Goal: Understand process/instructions: Learn how to perform a task or action

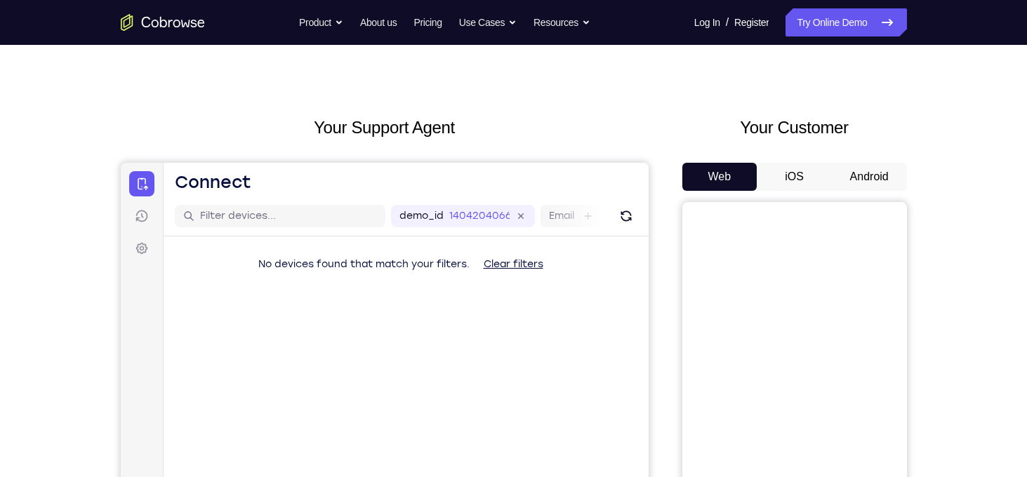
scroll to position [21, 0]
click at [881, 171] on button "Android" at bounding box center [869, 175] width 75 height 28
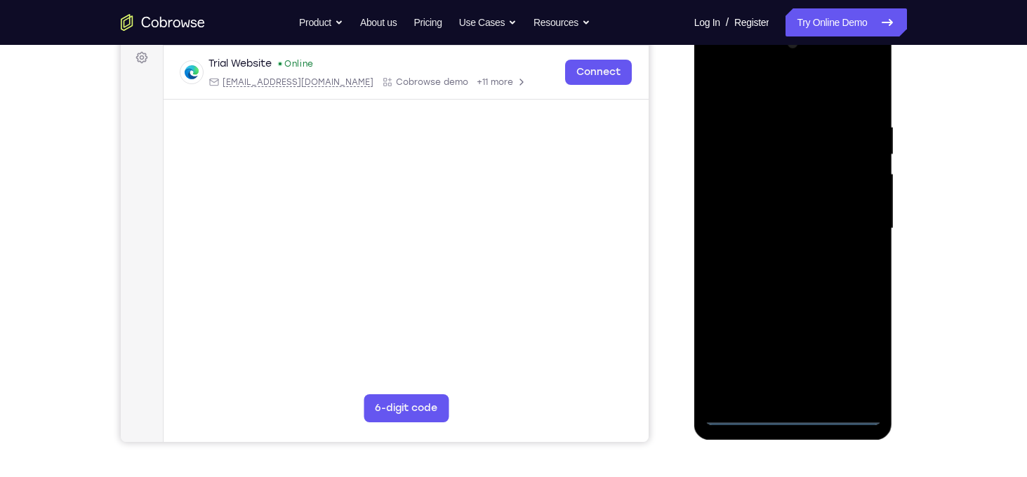
scroll to position [219, 0]
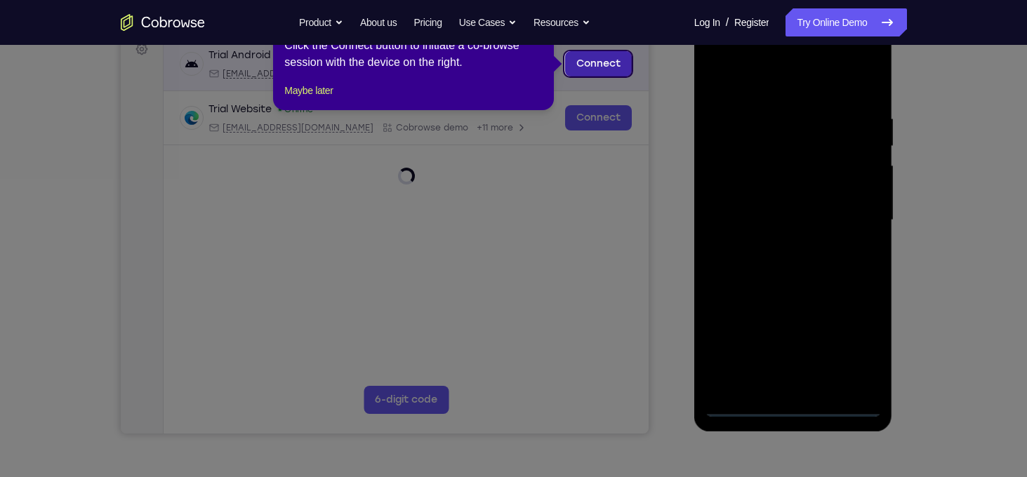
click at [616, 60] on link "Connect" at bounding box center [597, 63] width 67 height 25
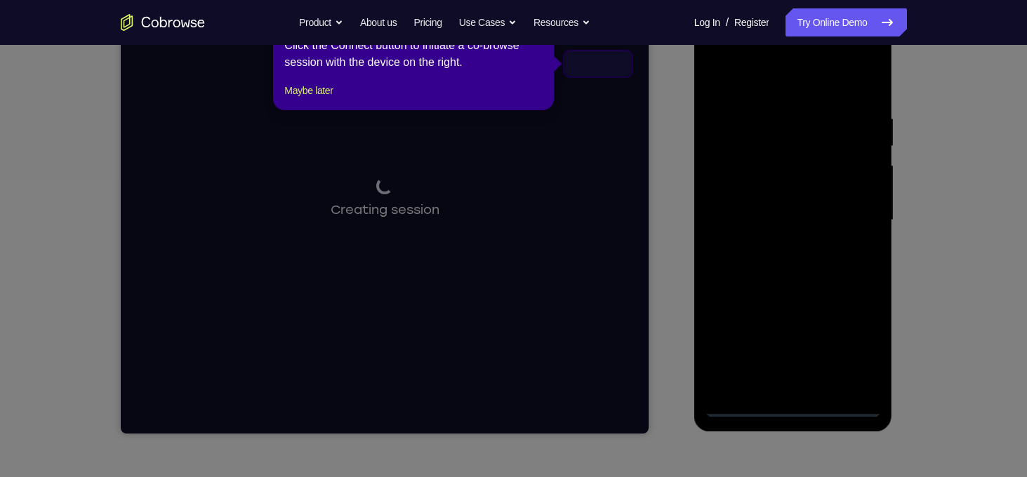
click at [705, 280] on icon at bounding box center [519, 238] width 1038 height 477
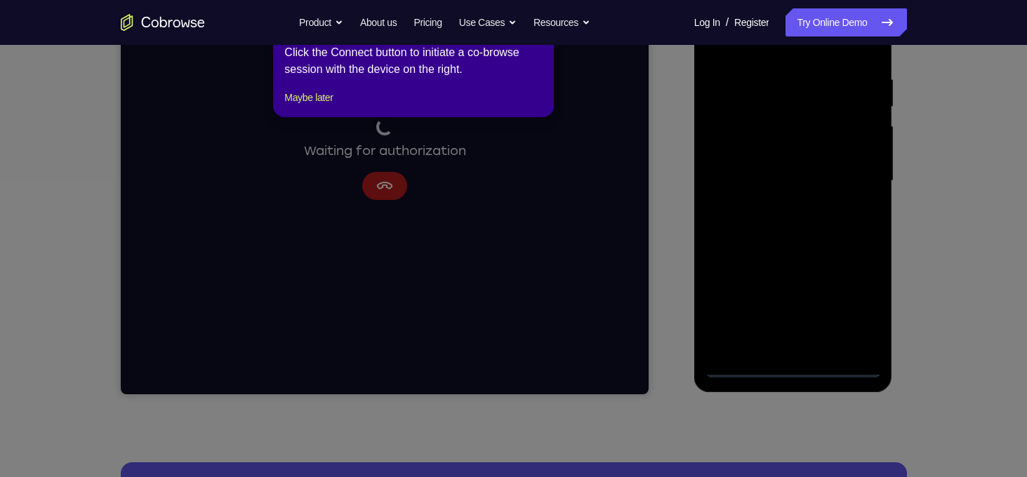
scroll to position [266, 0]
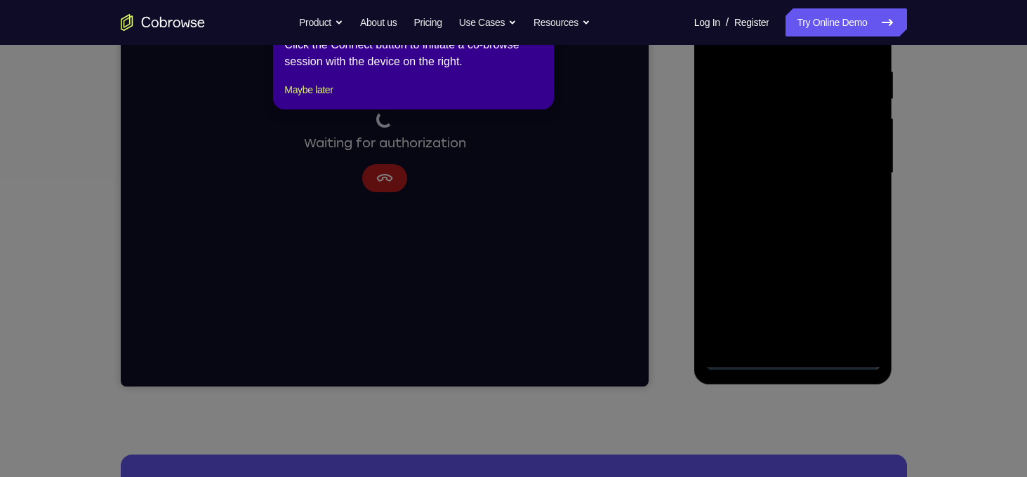
click at [790, 352] on icon at bounding box center [519, 238] width 1038 height 477
click at [814, 193] on icon at bounding box center [519, 238] width 1038 height 477
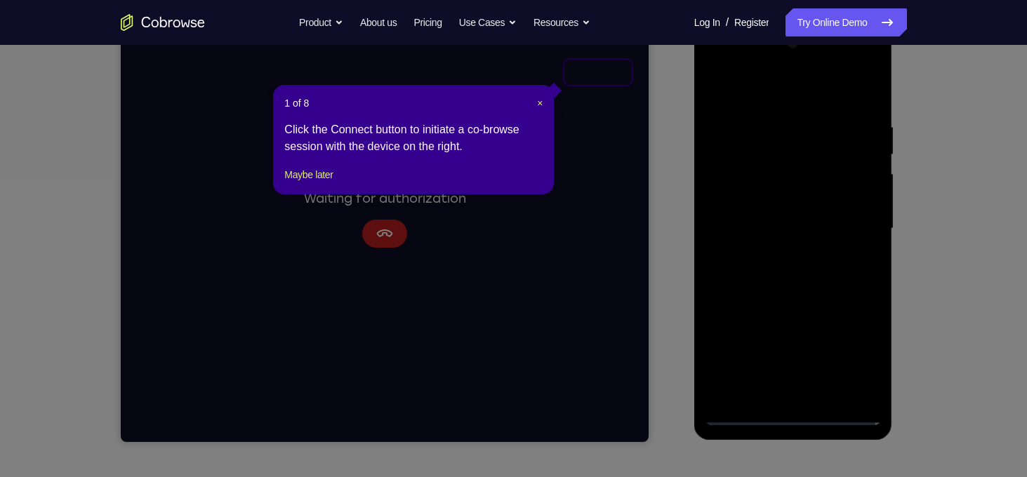
scroll to position [307, 0]
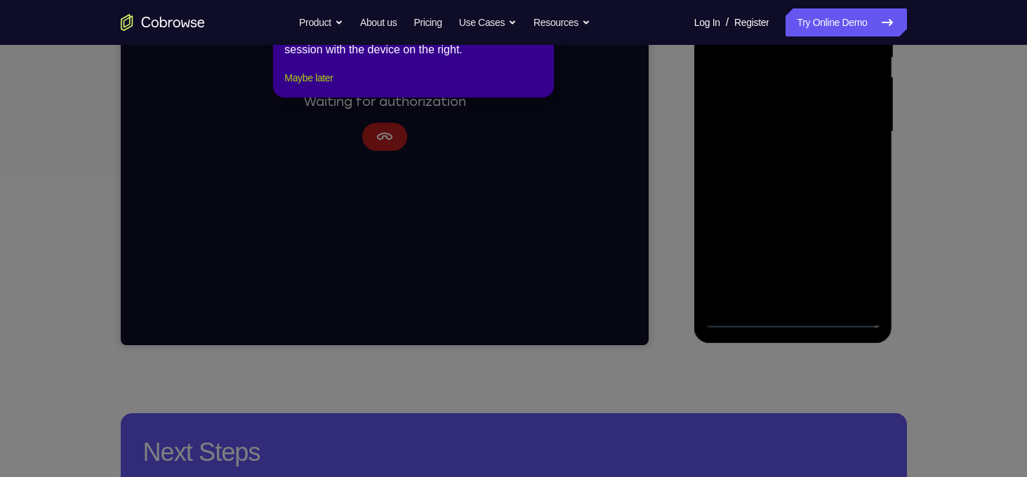
click at [305, 86] on button "Maybe later" at bounding box center [308, 77] width 48 height 17
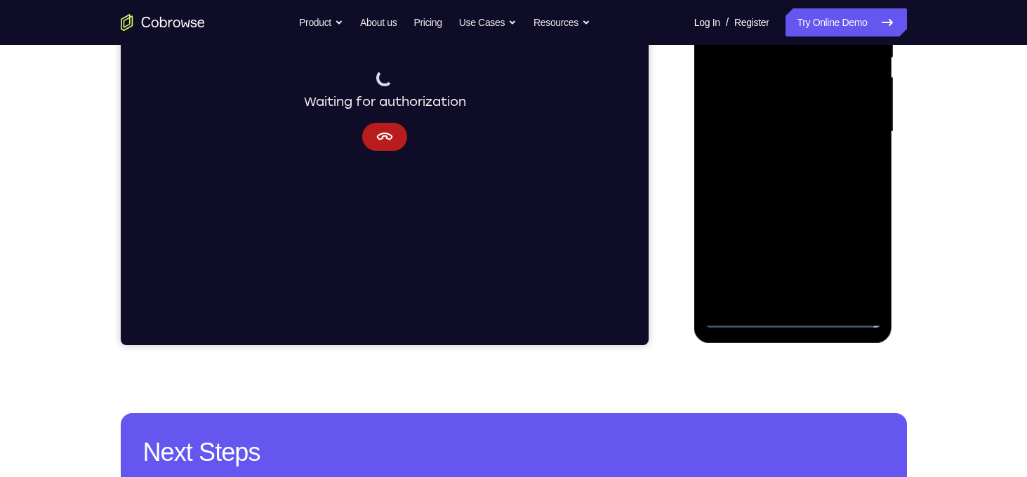
click at [820, 153] on div at bounding box center [793, 131] width 177 height 393
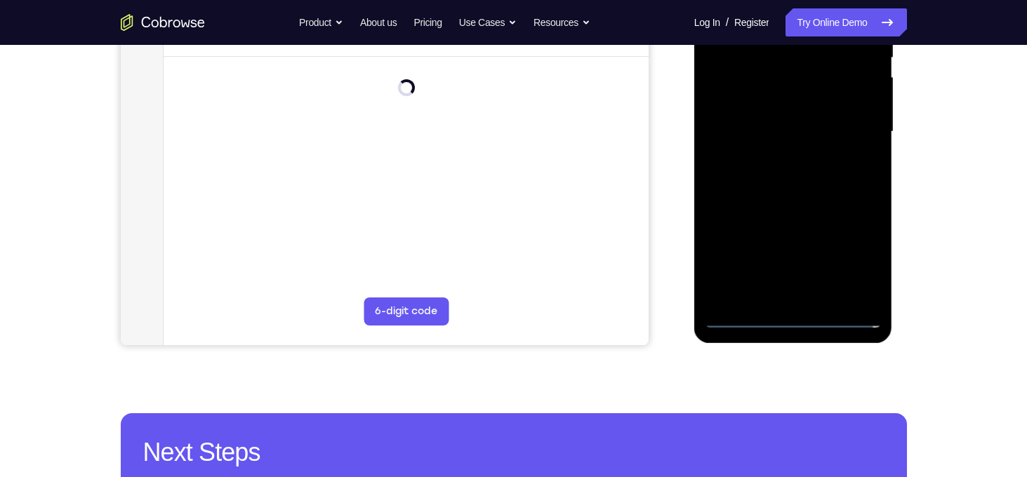
click at [786, 314] on div at bounding box center [793, 131] width 177 height 393
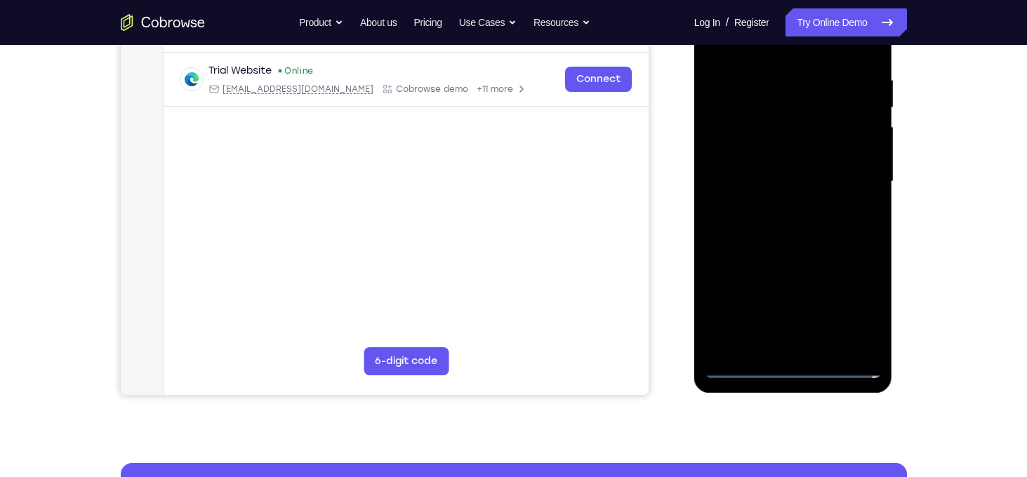
scroll to position [258, 0]
click at [860, 303] on div at bounding box center [793, 181] width 177 height 393
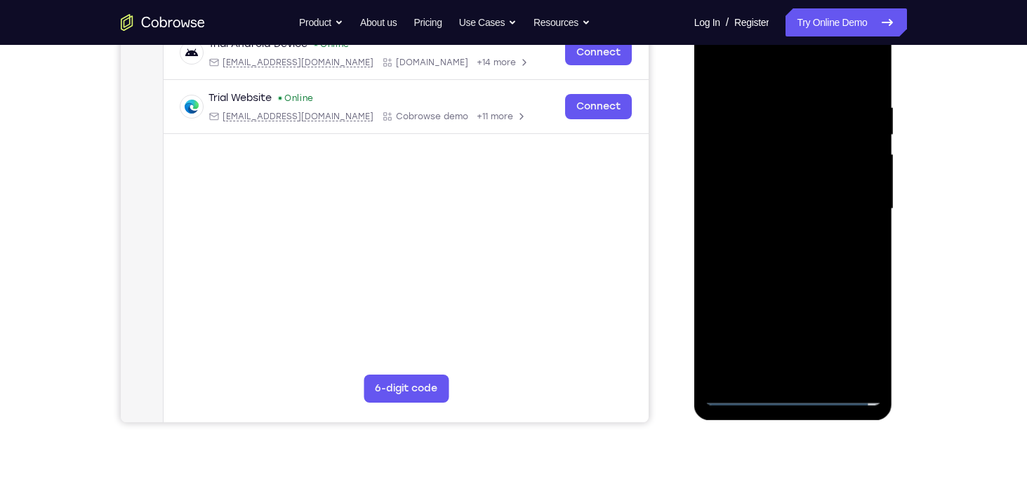
scroll to position [230, 0]
click at [782, 77] on div at bounding box center [793, 209] width 177 height 393
click at [856, 204] on div at bounding box center [793, 209] width 177 height 393
click at [780, 232] on div at bounding box center [793, 209] width 177 height 393
click at [793, 201] on div at bounding box center [793, 209] width 177 height 393
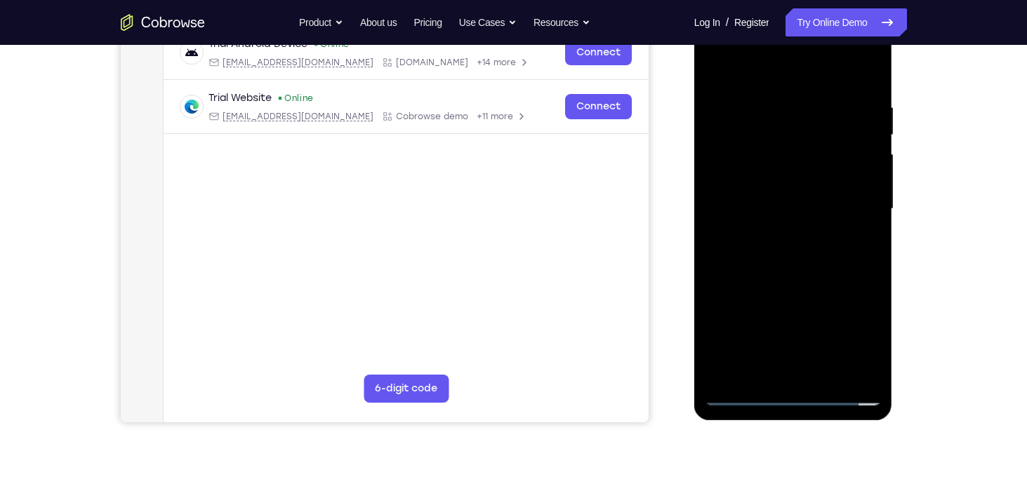
click at [781, 198] on div at bounding box center [793, 209] width 177 height 393
click at [779, 186] on div at bounding box center [793, 209] width 177 height 393
click at [863, 183] on div at bounding box center [793, 209] width 177 height 393
click at [798, 213] on div at bounding box center [793, 209] width 177 height 393
drag, startPoint x: 806, startPoint y: 258, endPoint x: 824, endPoint y: 208, distance: 53.1
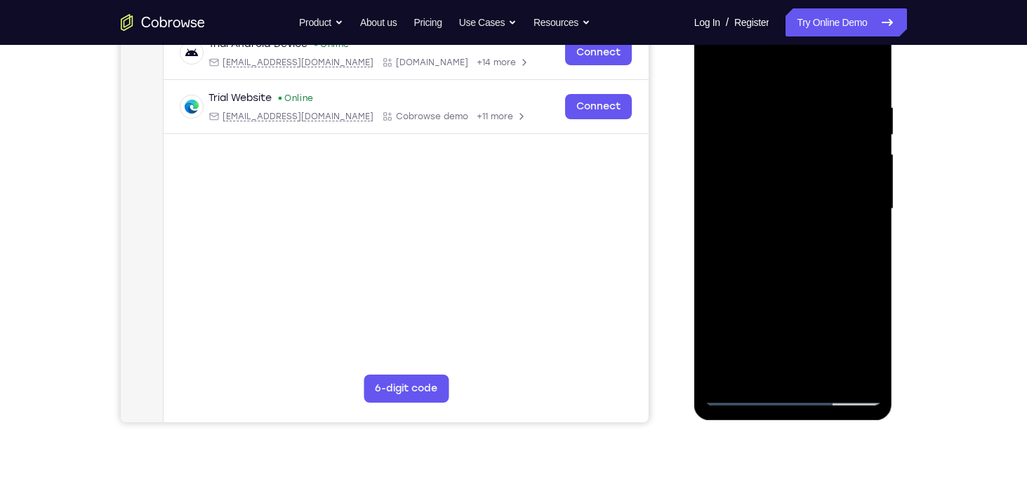
click at [824, 208] on div at bounding box center [793, 209] width 177 height 393
click at [868, 92] on div at bounding box center [793, 209] width 177 height 393
click at [795, 249] on div at bounding box center [793, 209] width 177 height 393
click at [825, 376] on div at bounding box center [793, 209] width 177 height 393
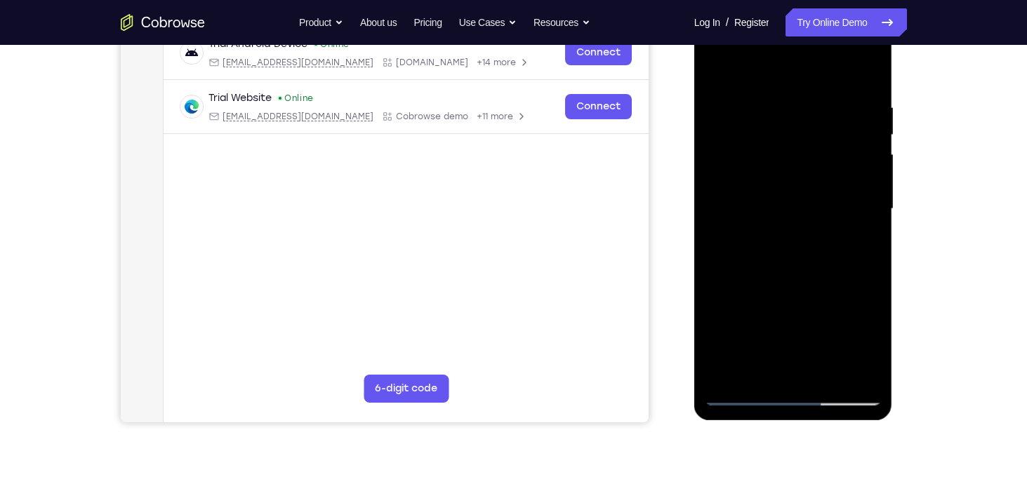
click at [791, 283] on div at bounding box center [793, 209] width 177 height 393
click at [806, 201] on div at bounding box center [793, 209] width 177 height 393
click at [773, 364] on div at bounding box center [793, 209] width 177 height 393
click at [873, 340] on div at bounding box center [793, 209] width 177 height 393
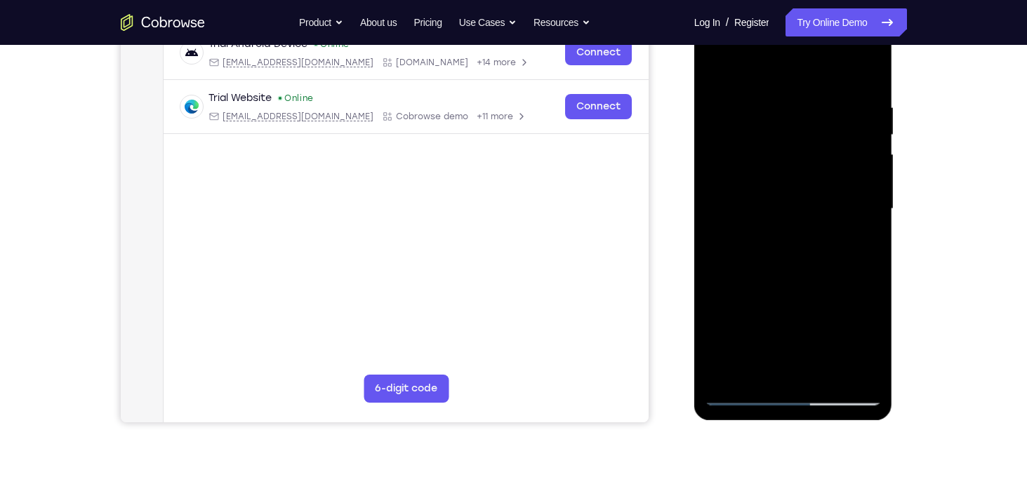
click at [873, 340] on div at bounding box center [793, 209] width 177 height 393
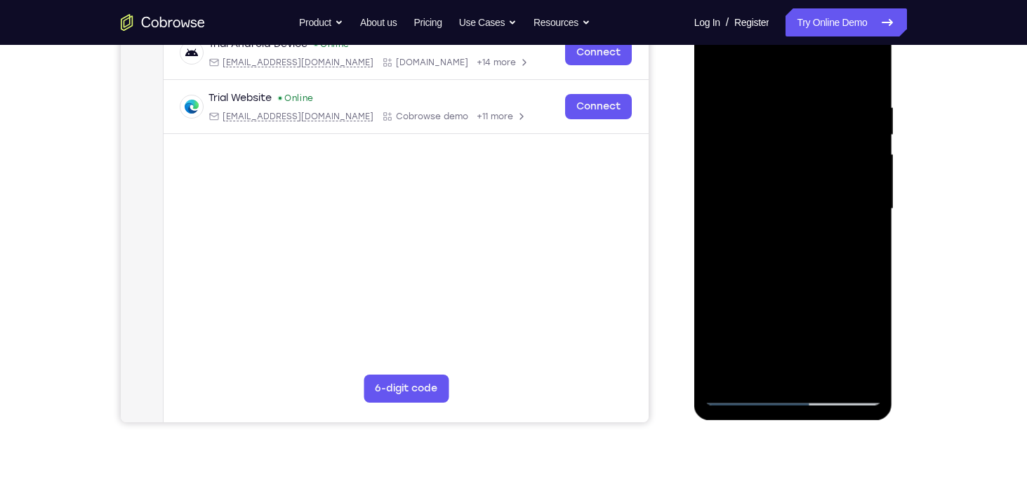
click at [873, 340] on div at bounding box center [793, 209] width 177 height 393
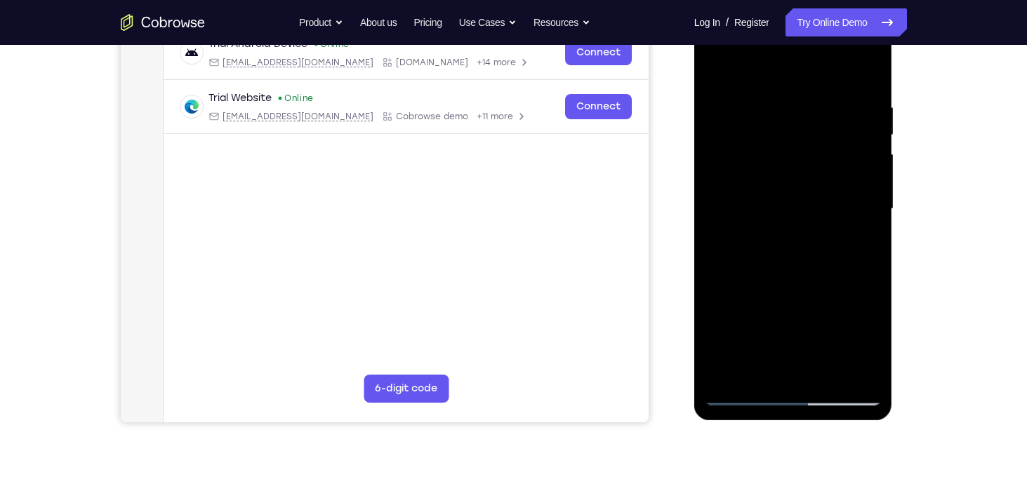
click at [873, 340] on div at bounding box center [793, 209] width 177 height 393
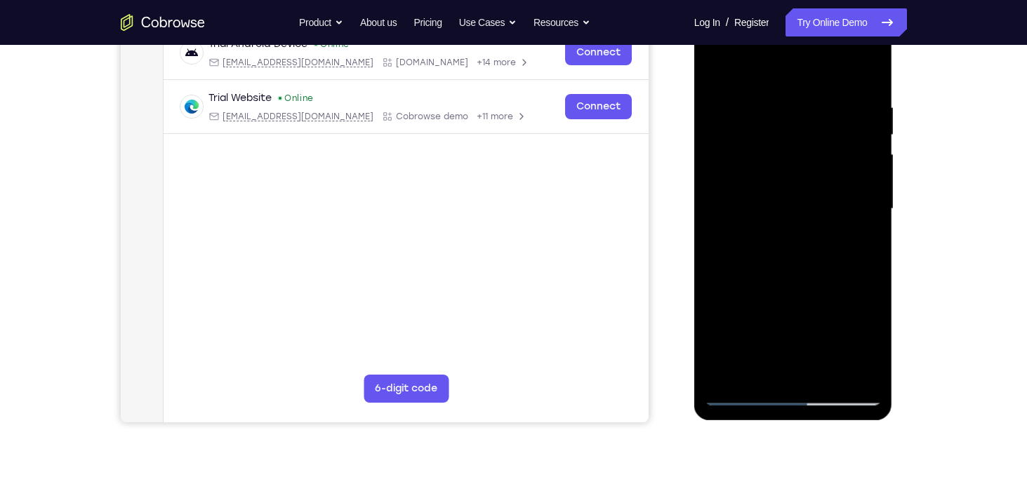
click at [873, 340] on div at bounding box center [793, 209] width 177 height 393
click at [861, 244] on div at bounding box center [793, 209] width 177 height 393
click at [872, 347] on div at bounding box center [793, 209] width 177 height 393
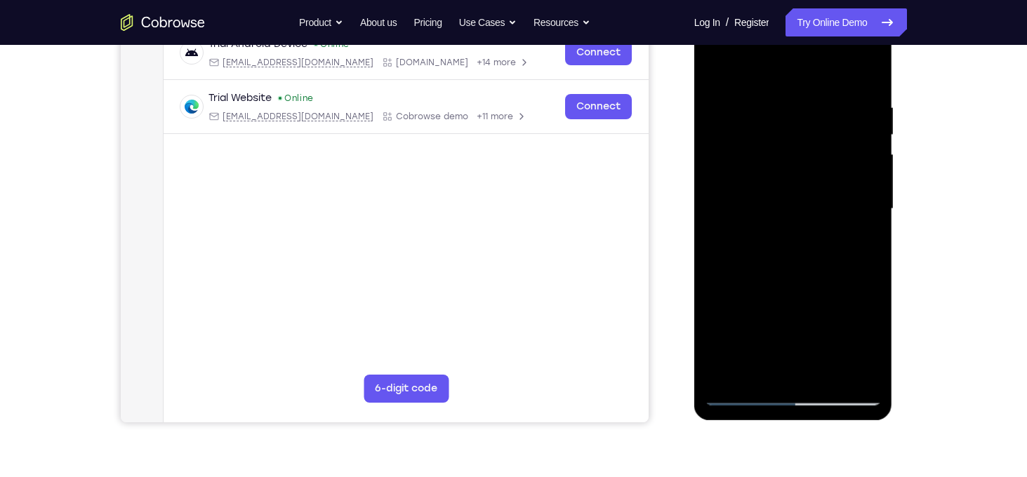
click at [872, 347] on div at bounding box center [793, 209] width 177 height 393
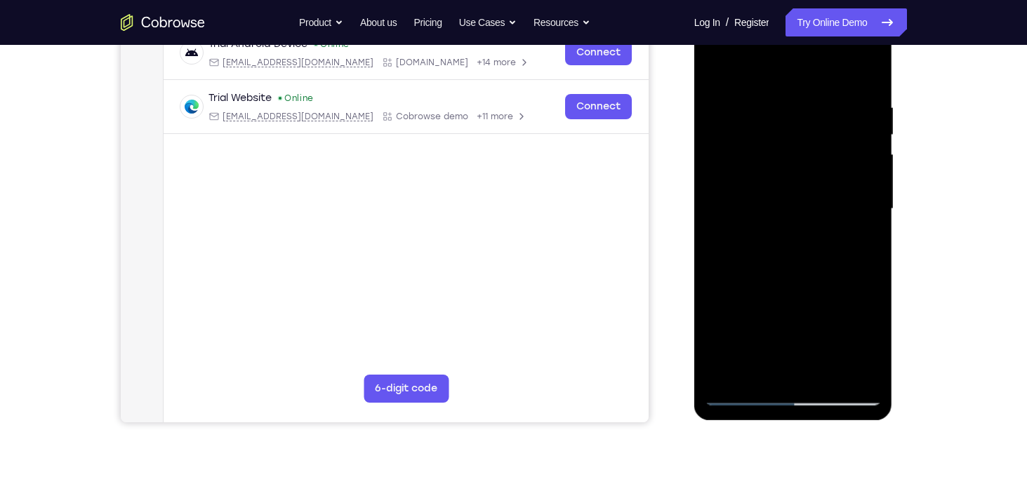
click at [872, 347] on div at bounding box center [793, 209] width 177 height 393
click at [862, 244] on div at bounding box center [793, 209] width 177 height 393
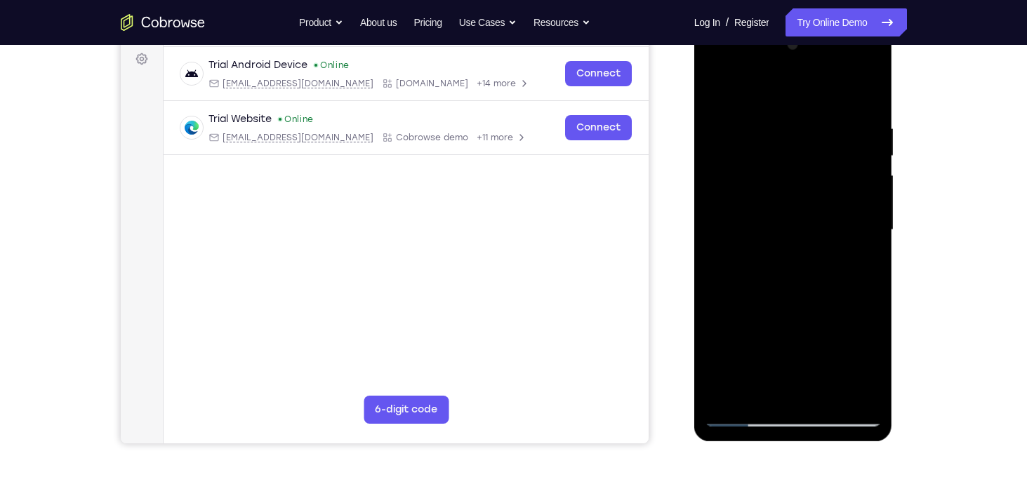
scroll to position [208, 0]
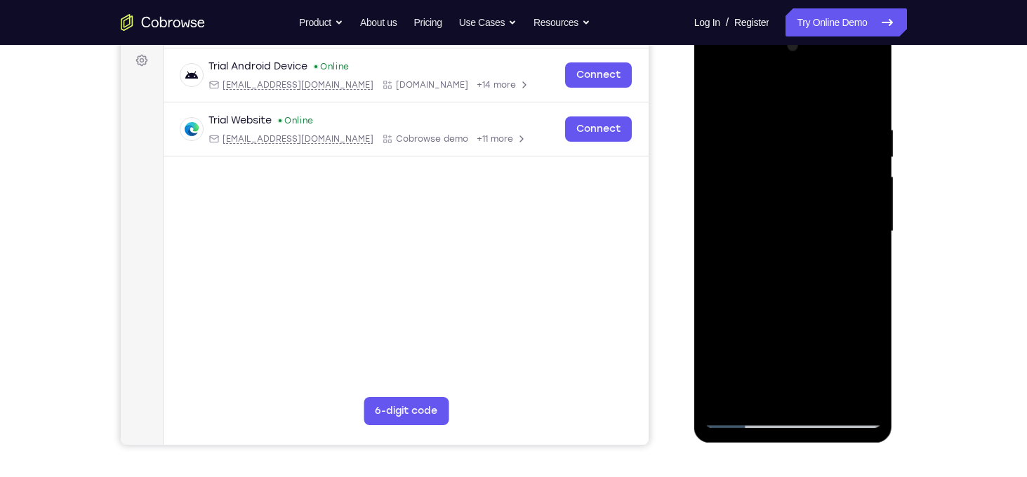
click at [717, 95] on div at bounding box center [793, 231] width 177 height 393
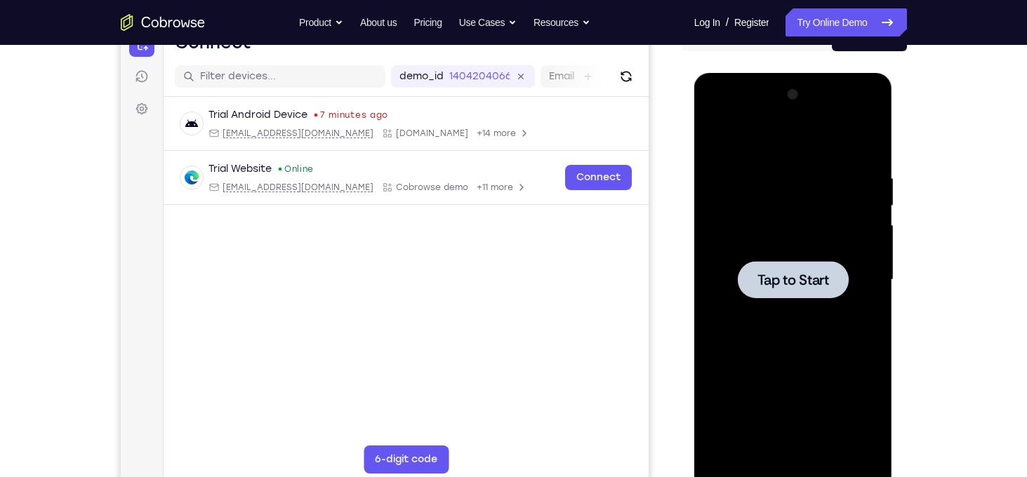
scroll to position [160, 0]
click at [770, 275] on span "Tap to Start" at bounding box center [793, 279] width 72 height 14
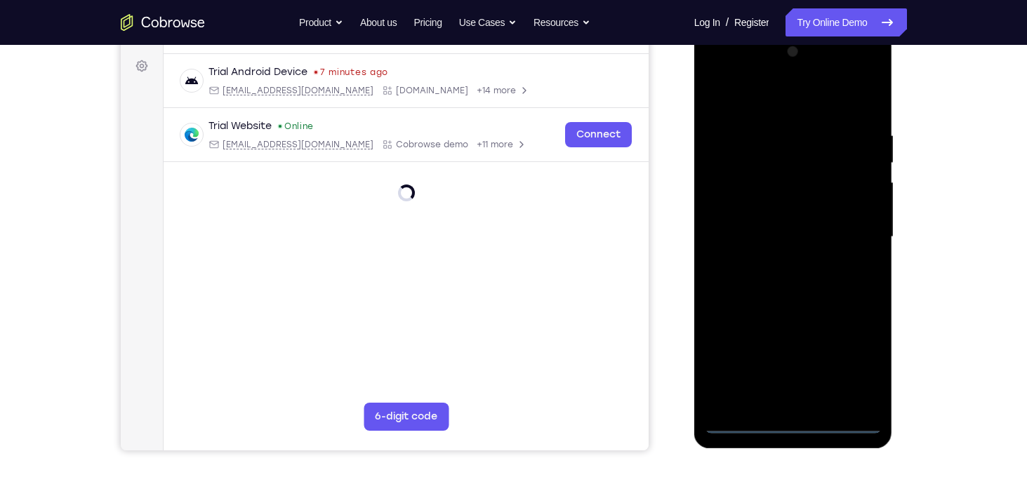
scroll to position [204, 0]
click at [802, 426] on div at bounding box center [793, 235] width 177 height 393
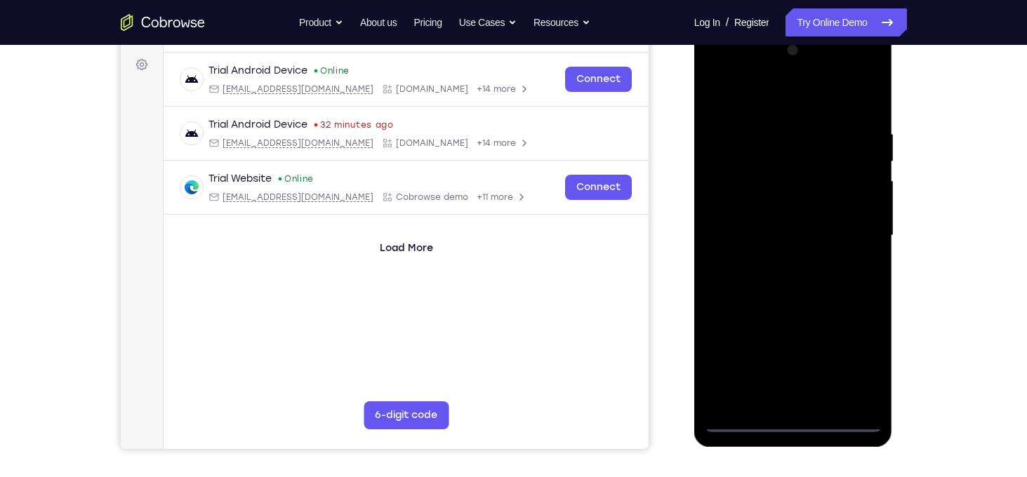
click at [865, 340] on div at bounding box center [793, 235] width 177 height 393
click at [866, 366] on div at bounding box center [793, 235] width 177 height 393
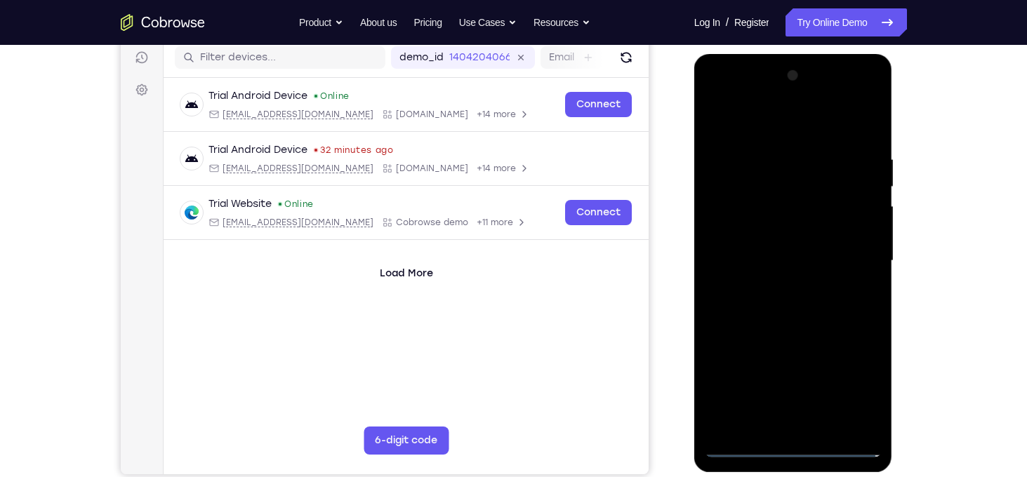
scroll to position [174, 0]
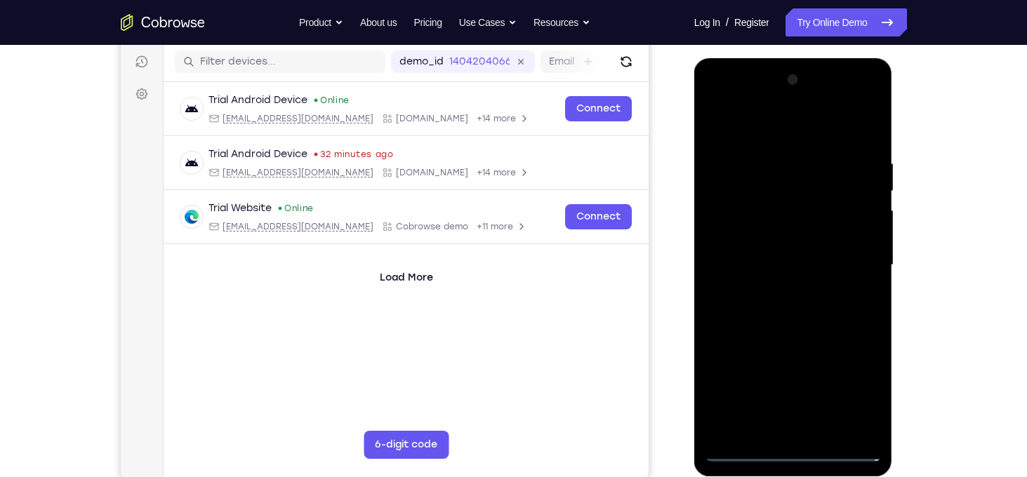
click at [856, 395] on div at bounding box center [793, 265] width 177 height 393
click at [858, 395] on div at bounding box center [793, 265] width 177 height 393
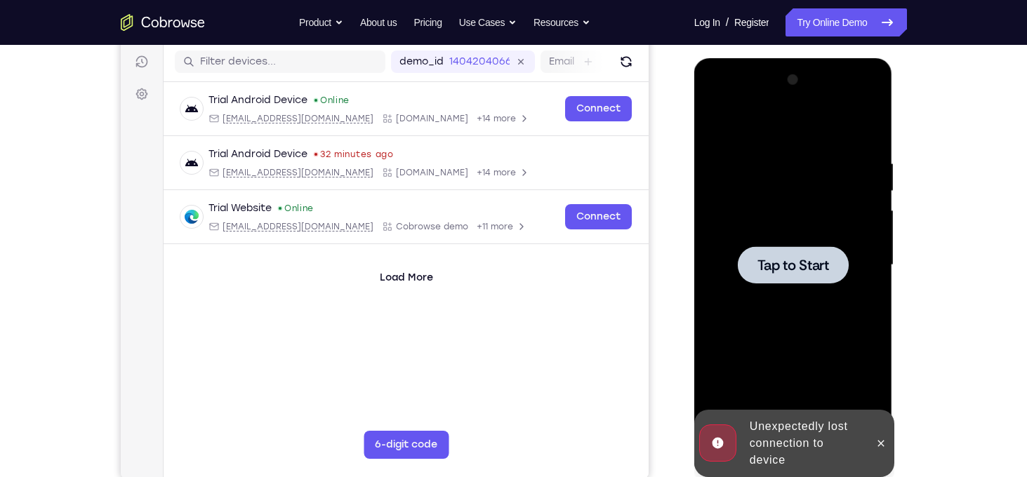
click at [797, 284] on div at bounding box center [793, 265] width 177 height 393
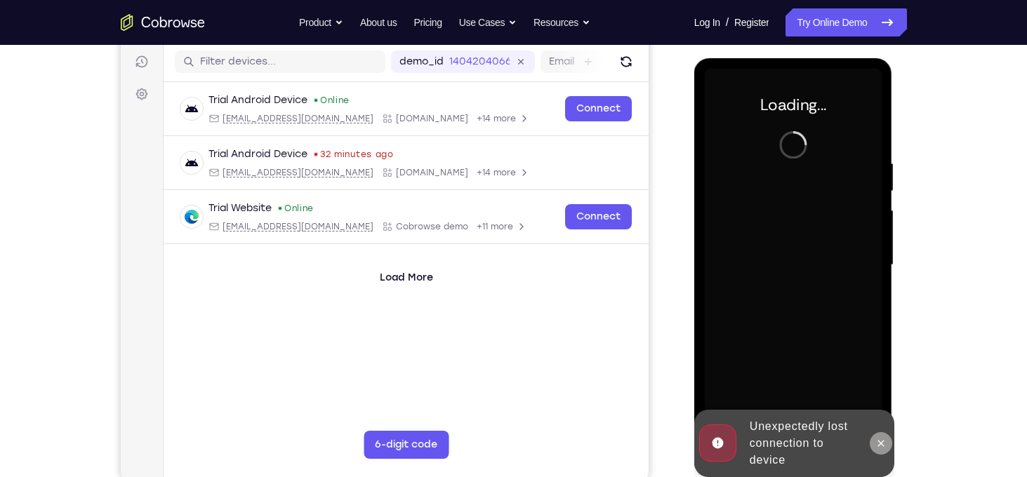
click at [878, 440] on icon at bounding box center [881, 443] width 6 height 6
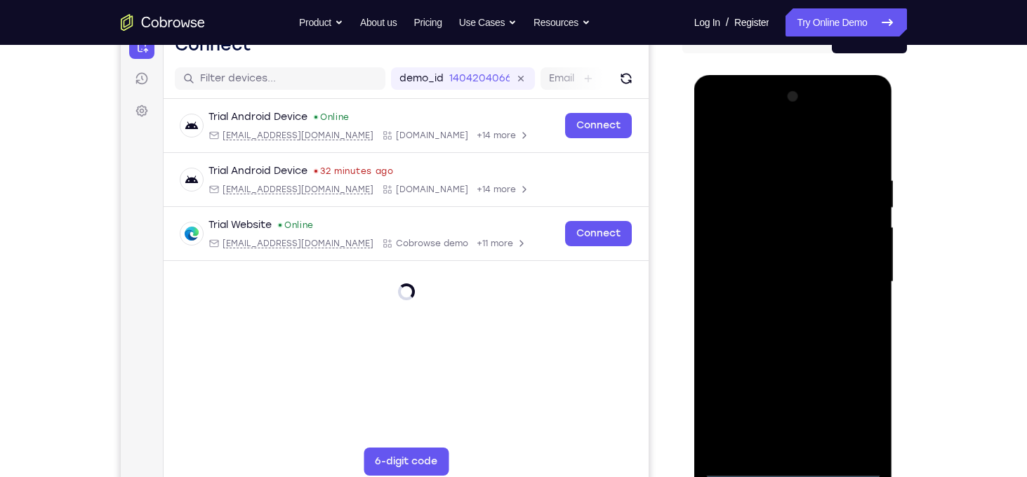
scroll to position [225, 0]
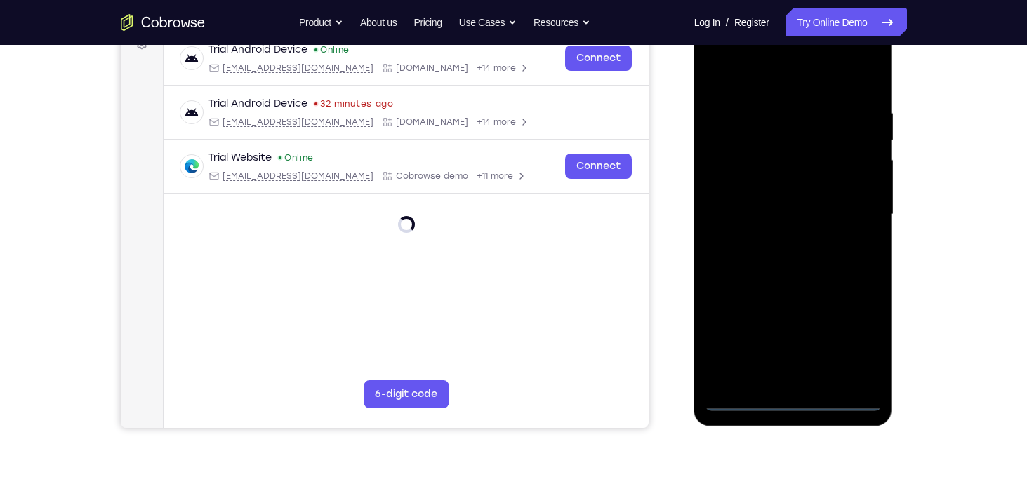
click at [791, 401] on div at bounding box center [793, 214] width 177 height 393
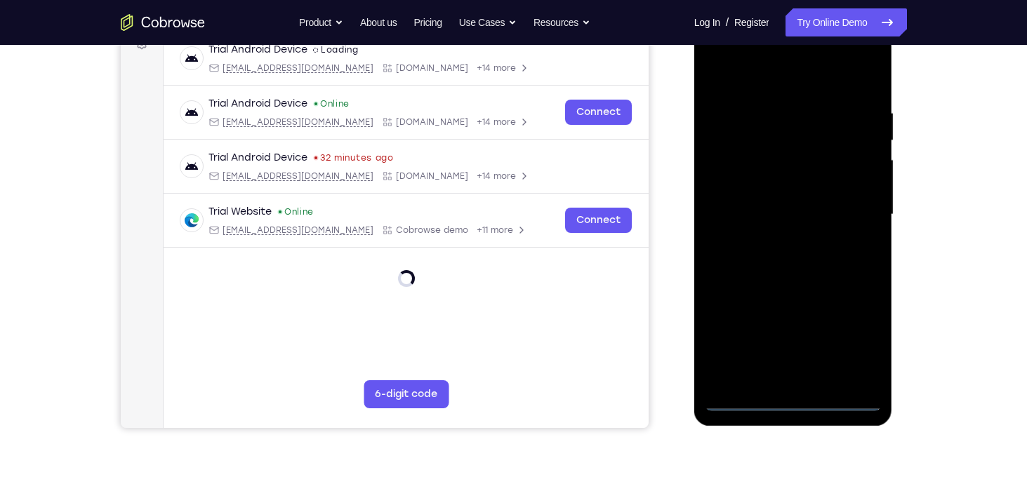
click at [791, 401] on div at bounding box center [793, 214] width 177 height 393
click at [859, 345] on div at bounding box center [793, 214] width 177 height 393
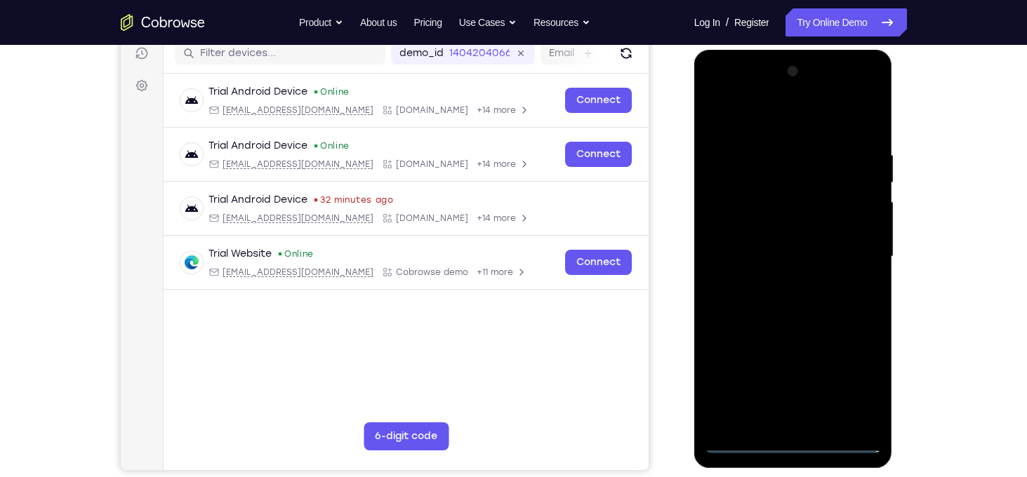
scroll to position [183, 0]
click at [771, 130] on div at bounding box center [793, 256] width 177 height 393
click at [857, 258] on div at bounding box center [793, 256] width 177 height 393
click at [781, 279] on div at bounding box center [793, 256] width 177 height 393
click at [779, 200] on div at bounding box center [793, 256] width 177 height 393
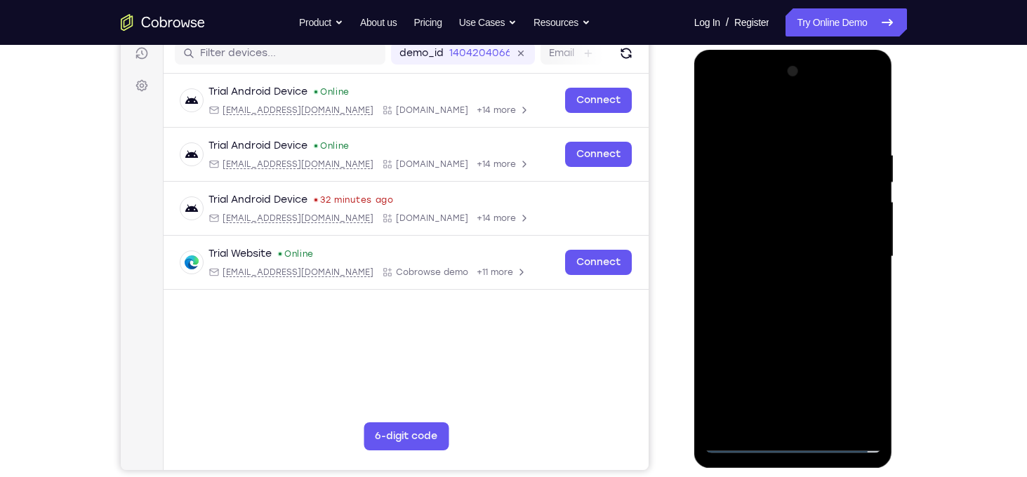
click at [779, 200] on div at bounding box center [793, 256] width 177 height 393
click at [764, 219] on div at bounding box center [793, 256] width 177 height 393
click at [822, 249] on div at bounding box center [793, 256] width 177 height 393
click at [797, 294] on div at bounding box center [793, 256] width 177 height 393
click at [864, 273] on div at bounding box center [793, 256] width 177 height 393
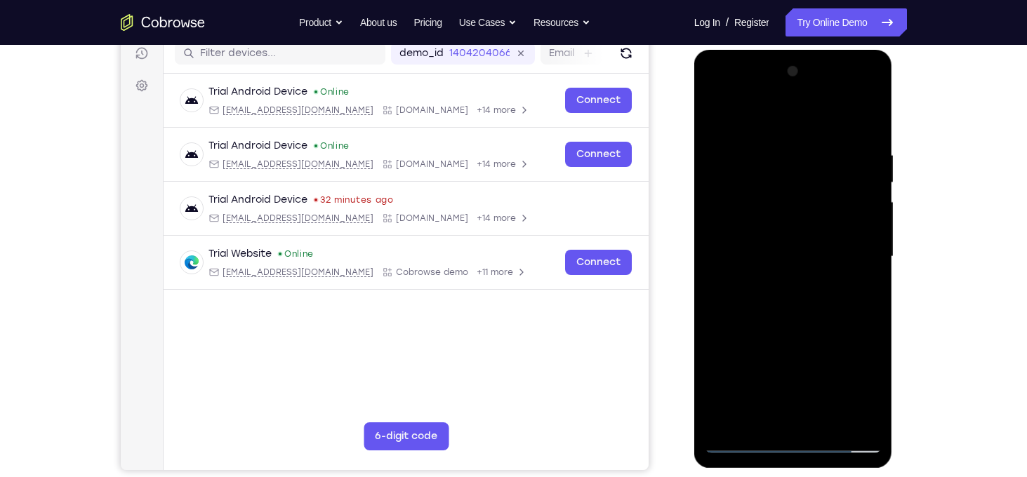
click at [810, 250] on div at bounding box center [793, 256] width 177 height 393
click at [795, 312] on div at bounding box center [793, 256] width 177 height 393
drag, startPoint x: 837, startPoint y: 336, endPoint x: 779, endPoint y: 186, distance: 161.4
click at [779, 186] on div at bounding box center [793, 256] width 177 height 393
drag, startPoint x: 805, startPoint y: 287, endPoint x: 798, endPoint y: 152, distance: 135.0
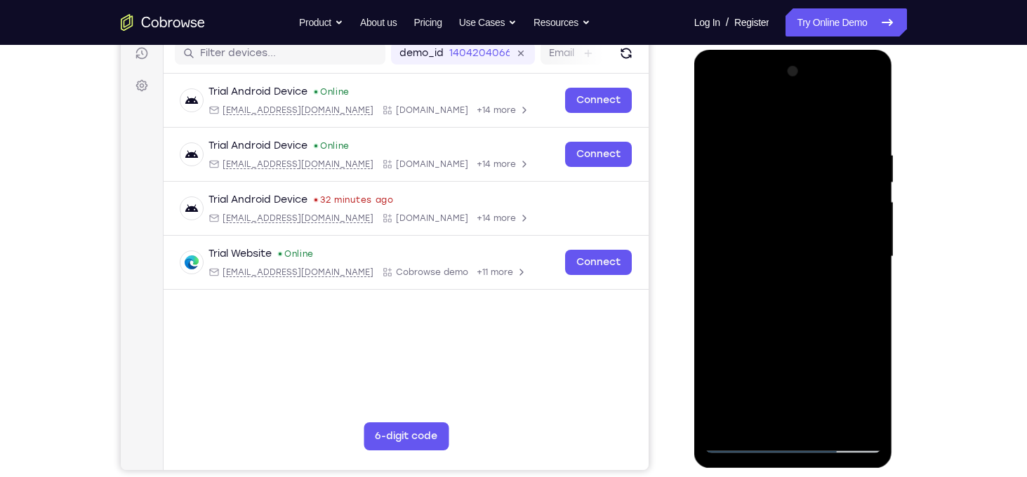
click at [798, 152] on div at bounding box center [793, 256] width 177 height 393
drag, startPoint x: 807, startPoint y: 291, endPoint x: 829, endPoint y: 157, distance: 136.5
click at [829, 157] on div at bounding box center [793, 256] width 177 height 393
drag, startPoint x: 838, startPoint y: 314, endPoint x: 846, endPoint y: 230, distance: 85.3
click at [846, 230] on div at bounding box center [793, 256] width 177 height 393
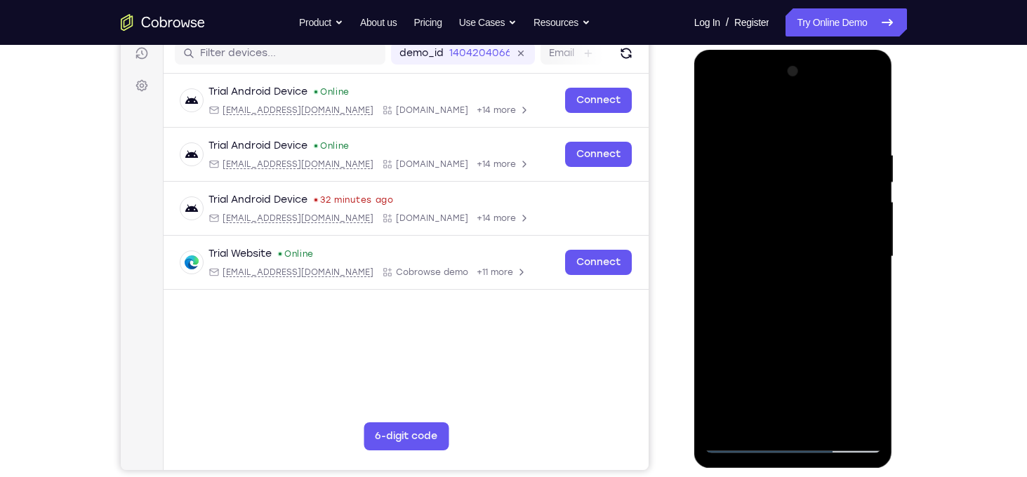
drag, startPoint x: 821, startPoint y: 353, endPoint x: 804, endPoint y: 216, distance: 138.5
click at [804, 216] on div at bounding box center [793, 256] width 177 height 393
click at [828, 418] on div at bounding box center [793, 256] width 177 height 393
click at [801, 334] on div at bounding box center [793, 256] width 177 height 393
click at [785, 330] on div at bounding box center [793, 256] width 177 height 393
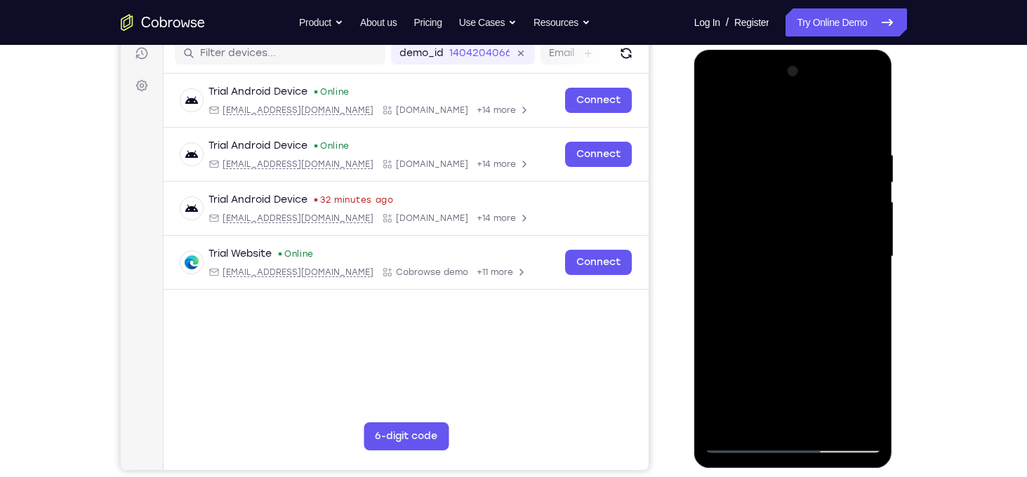
click at [720, 119] on div at bounding box center [793, 256] width 177 height 393
click at [807, 249] on div at bounding box center [793, 256] width 177 height 393
click at [712, 117] on div at bounding box center [793, 256] width 177 height 393
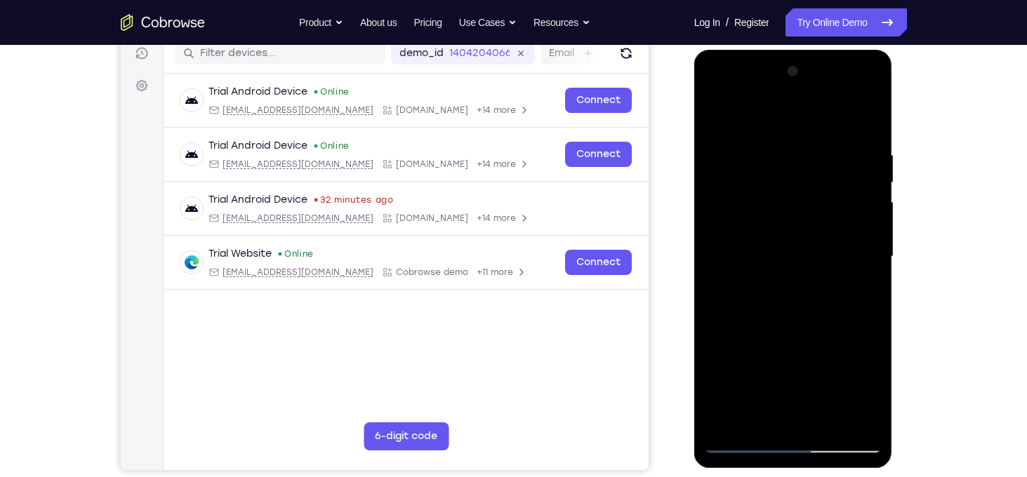
click at [909, 153] on div "Your Support Agent Your Customer Web iOS Android Next Steps We’d be happy to gi…" at bounding box center [514, 325] width 899 height 926
click at [781, 129] on div at bounding box center [793, 256] width 177 height 393
